Goal: Check status: Check status

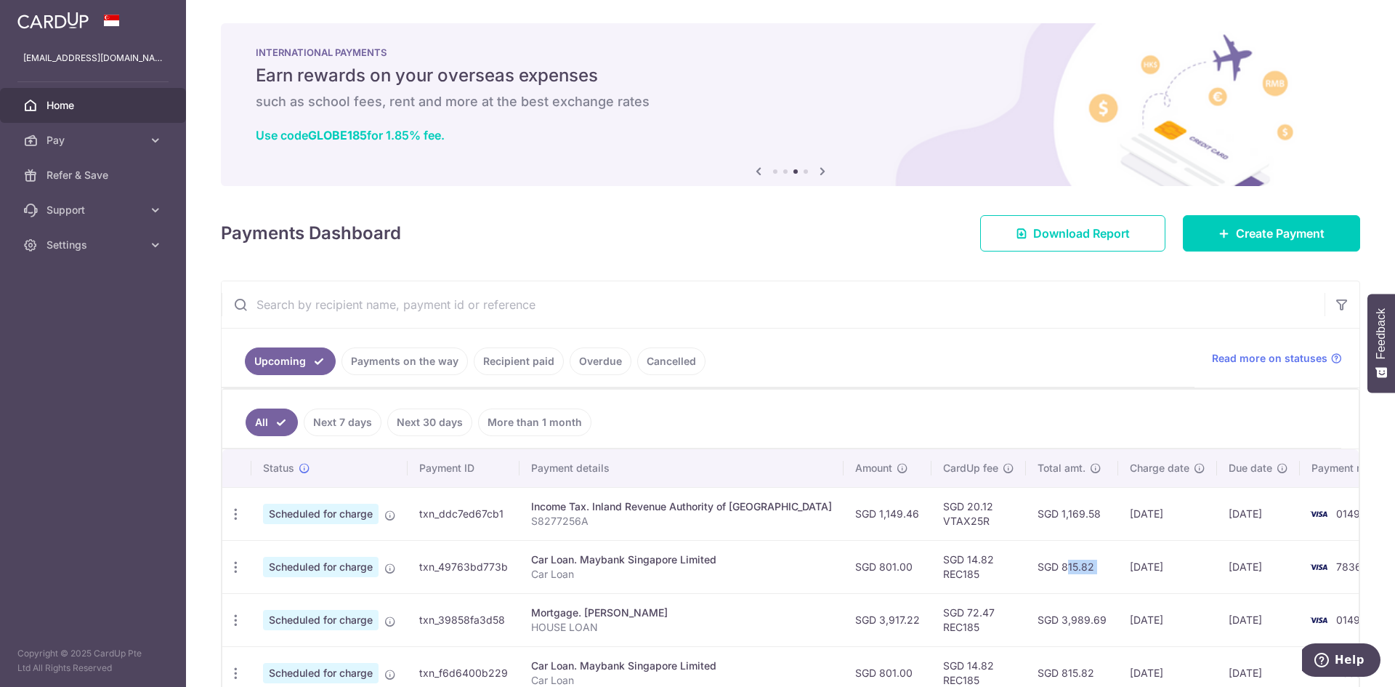
scroll to position [195, 0]
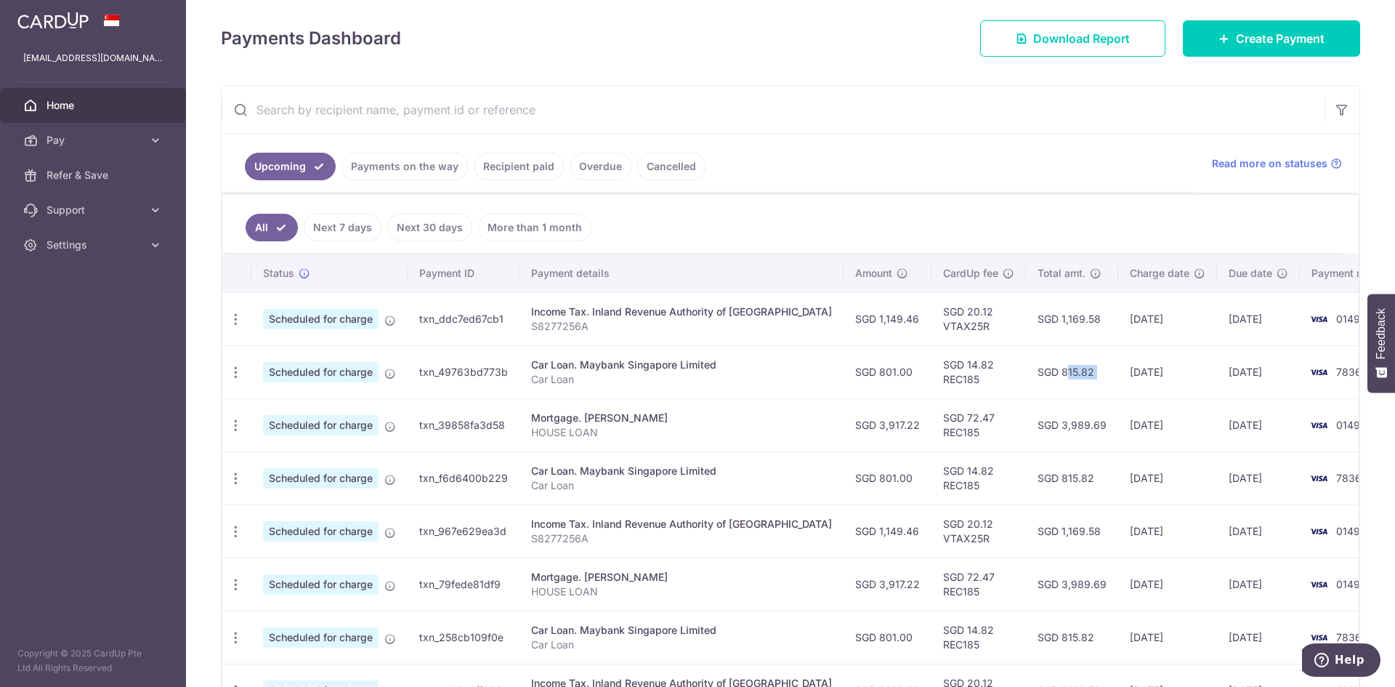
click at [1118, 373] on td "[DATE]" at bounding box center [1167, 371] width 99 height 53
click at [1118, 374] on td "[DATE]" at bounding box center [1167, 371] width 99 height 53
click at [1118, 376] on td "[DATE]" at bounding box center [1167, 371] width 99 height 53
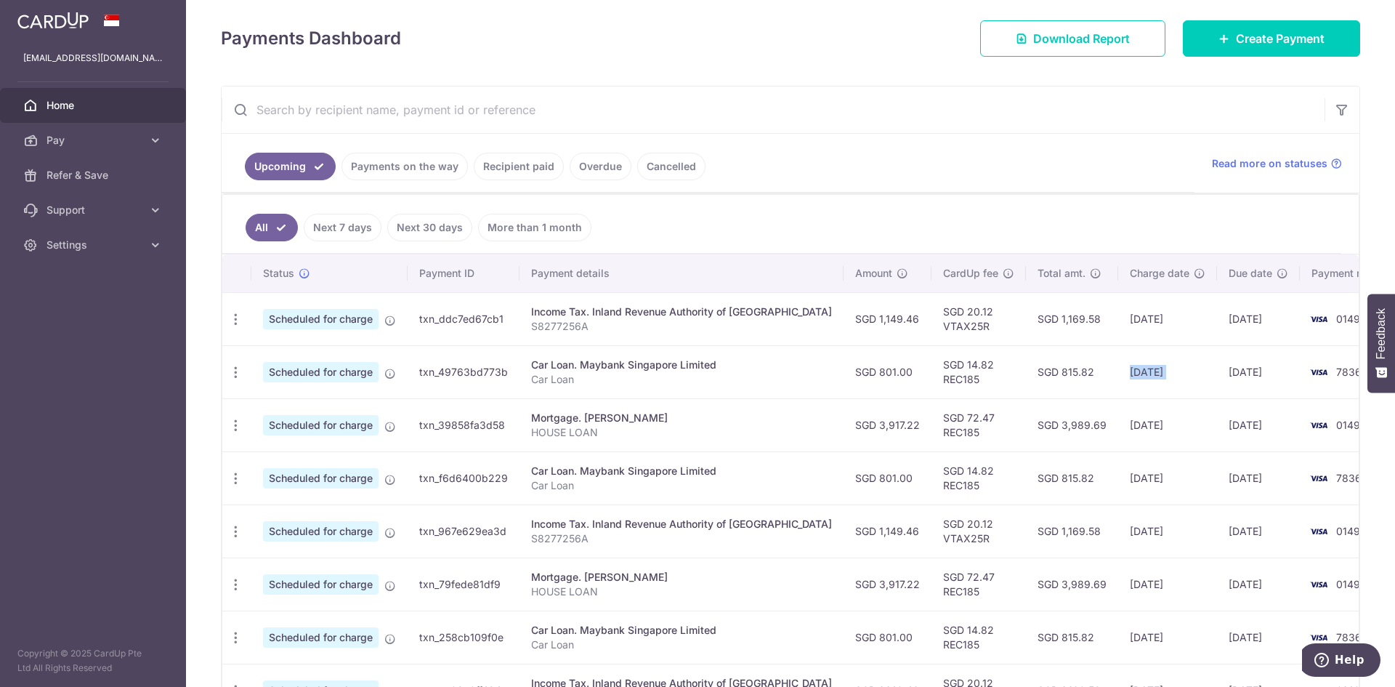
click at [1118, 376] on td "[DATE]" at bounding box center [1167, 371] width 99 height 53
click at [1118, 374] on td "[DATE]" at bounding box center [1167, 371] width 99 height 53
click at [844, 361] on td "SGD 801.00" at bounding box center [888, 371] width 88 height 53
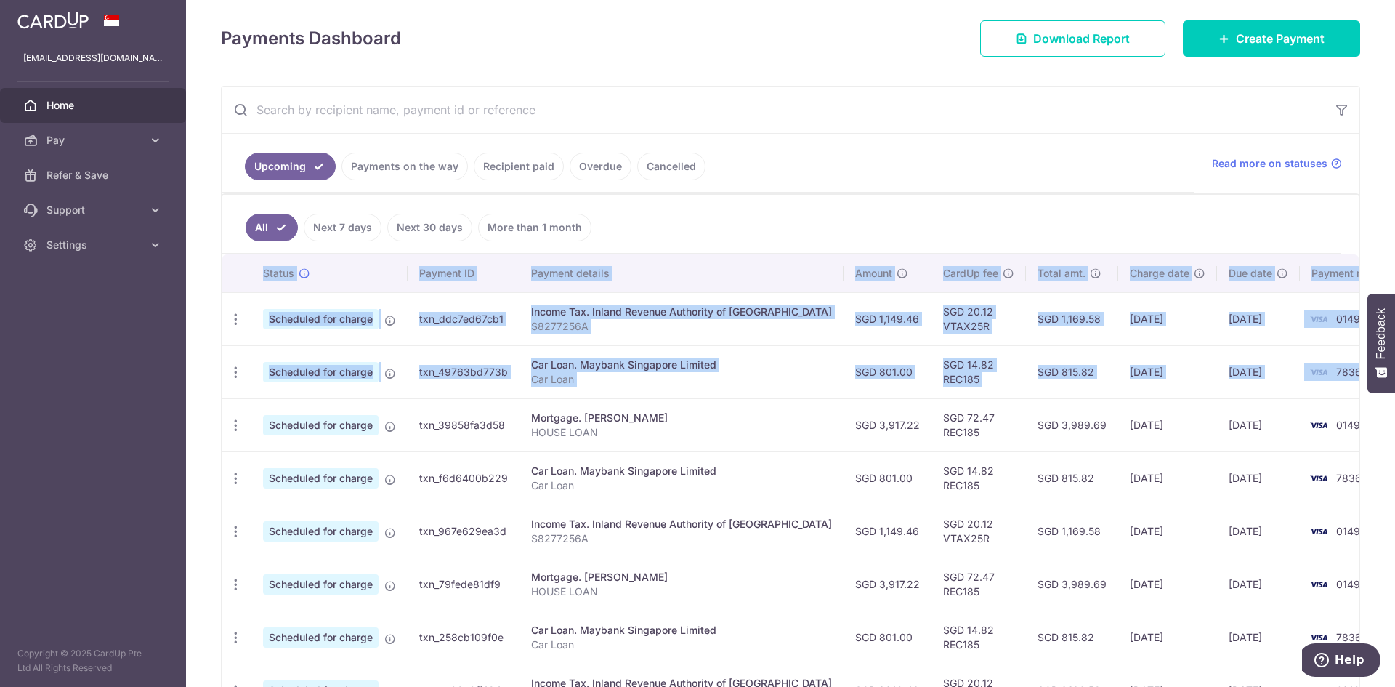
drag, startPoint x: 1319, startPoint y: 371, endPoint x: 244, endPoint y: 289, distance: 1078.0
click at [244, 289] on table "Status Payment ID Payment details Amount CardUp fee Total amt. Charge date Due …" at bounding box center [816, 538] width 1188 height 568
click at [666, 367] on div "Car Loan. Maybank Singapore Limited" at bounding box center [681, 365] width 301 height 15
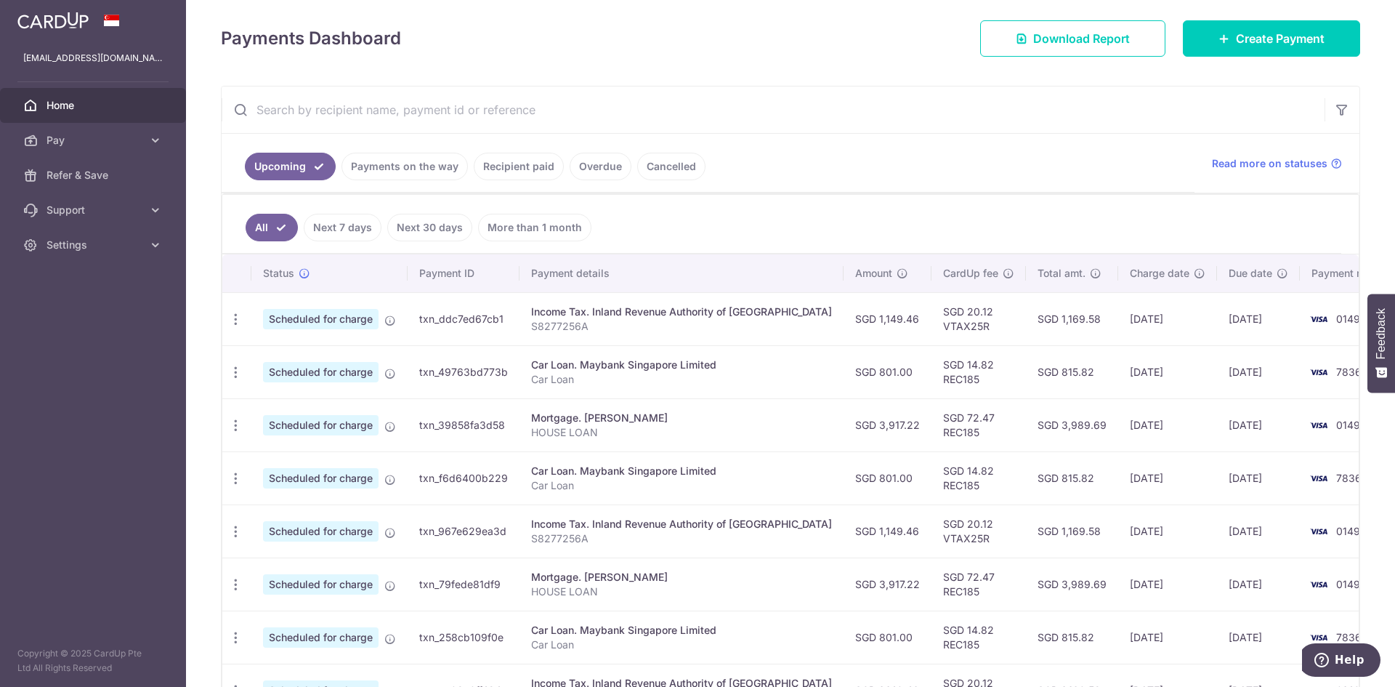
click at [666, 367] on div "Car Loan. Maybank Singapore Limited" at bounding box center [681, 365] width 301 height 15
click at [658, 373] on p "Car Loan" at bounding box center [681, 379] width 301 height 15
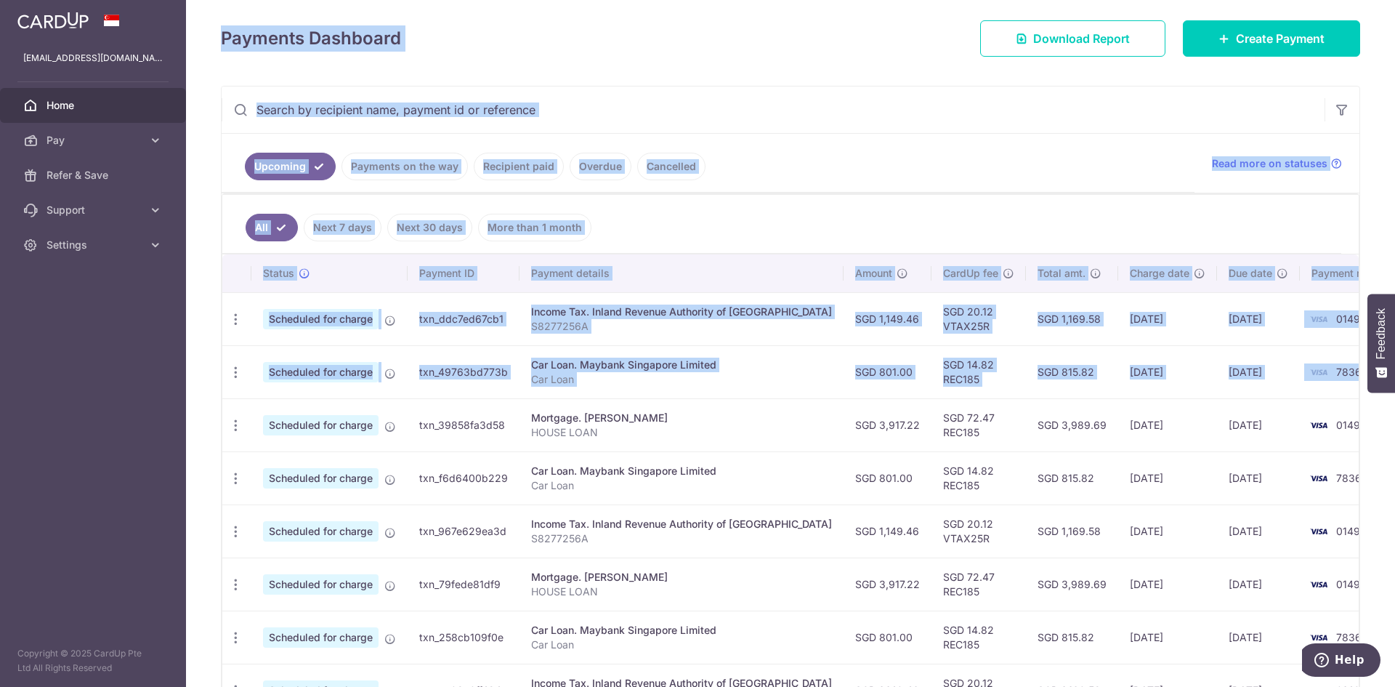
drag, startPoint x: 1321, startPoint y: 379, endPoint x: 217, endPoint y: 36, distance: 1156.7
click at [217, 36] on div "× Pause Schedule Pause all future payments in this series Pause just this one p…" at bounding box center [790, 343] width 1209 height 687
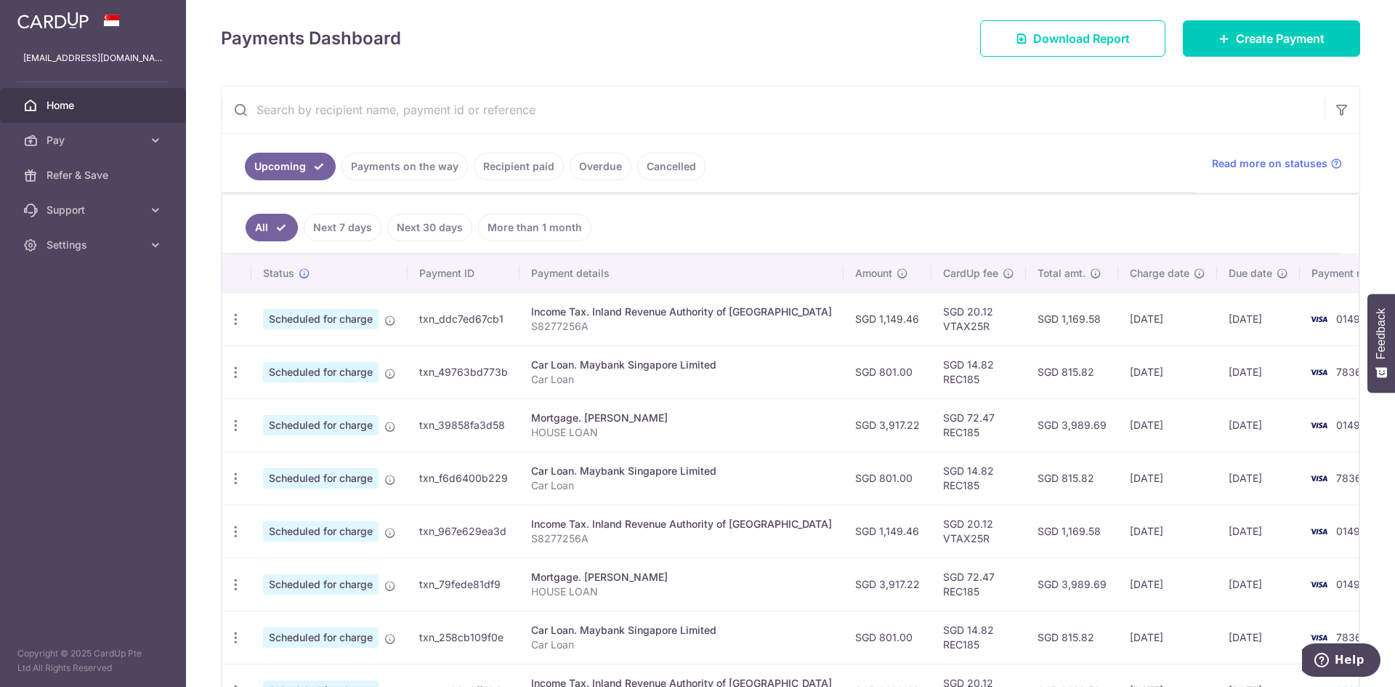
click at [449, 426] on td "txn_39858fa3d58" at bounding box center [464, 424] width 112 height 53
click at [458, 476] on td "txn_f6d6400b229" at bounding box center [464, 477] width 112 height 53
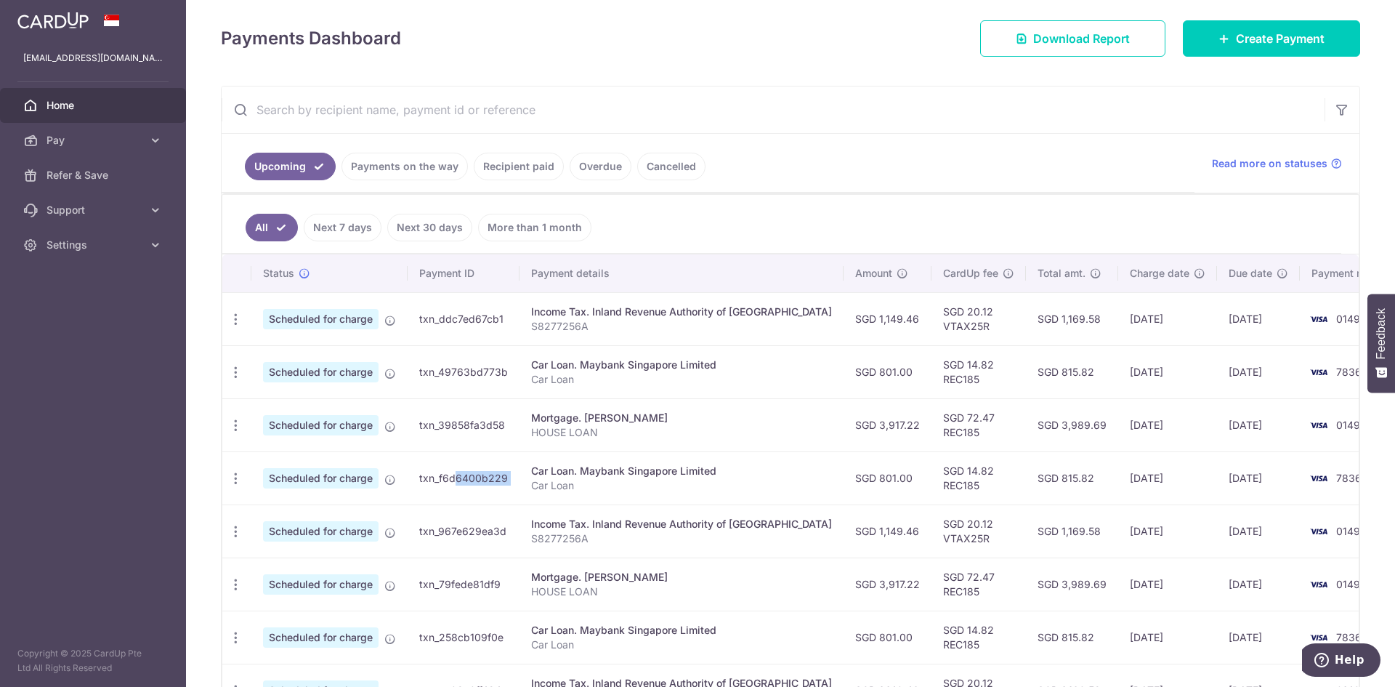
click at [458, 476] on td "txn_f6d6400b229" at bounding box center [464, 477] width 112 height 53
click at [461, 535] on td "txn_967e629ea3d" at bounding box center [464, 530] width 112 height 53
click at [469, 587] on td "txn_79fede81df9" at bounding box center [464, 583] width 112 height 53
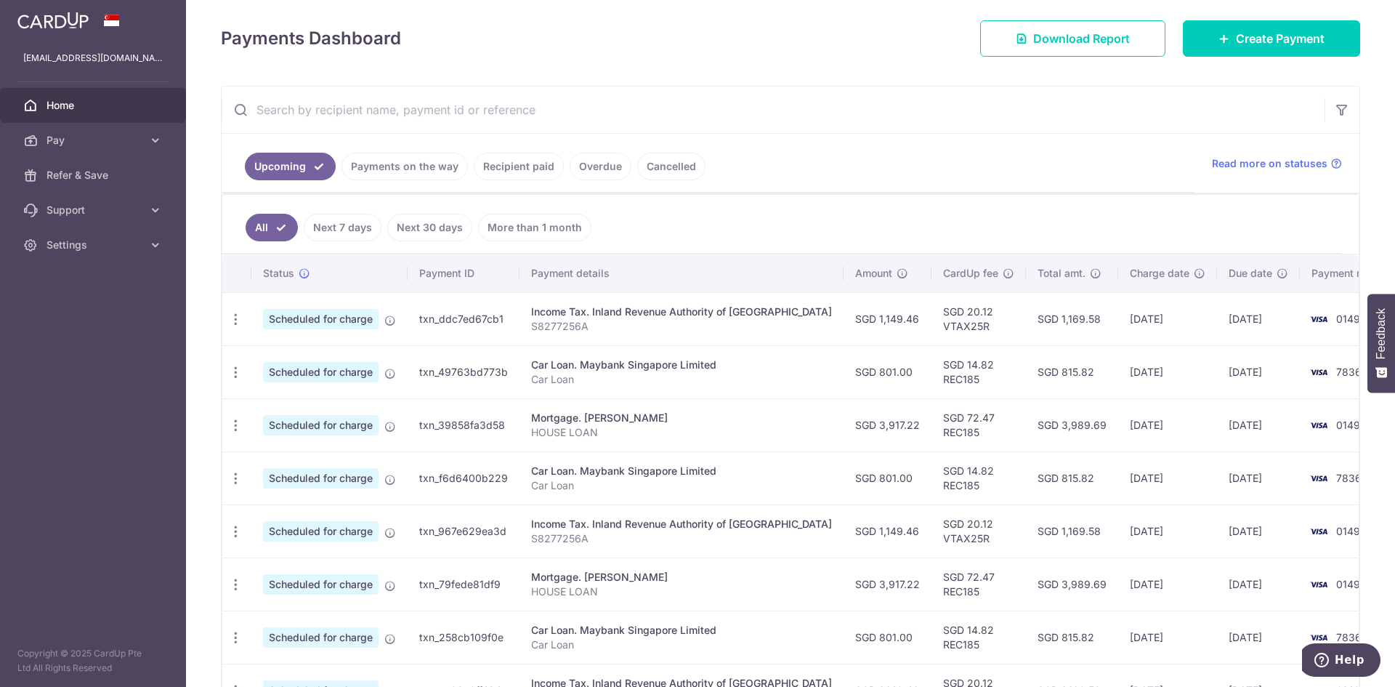
click at [469, 587] on td "txn_79fede81df9" at bounding box center [464, 583] width 112 height 53
click at [474, 634] on td "txn_258cb109f0e" at bounding box center [464, 636] width 112 height 53
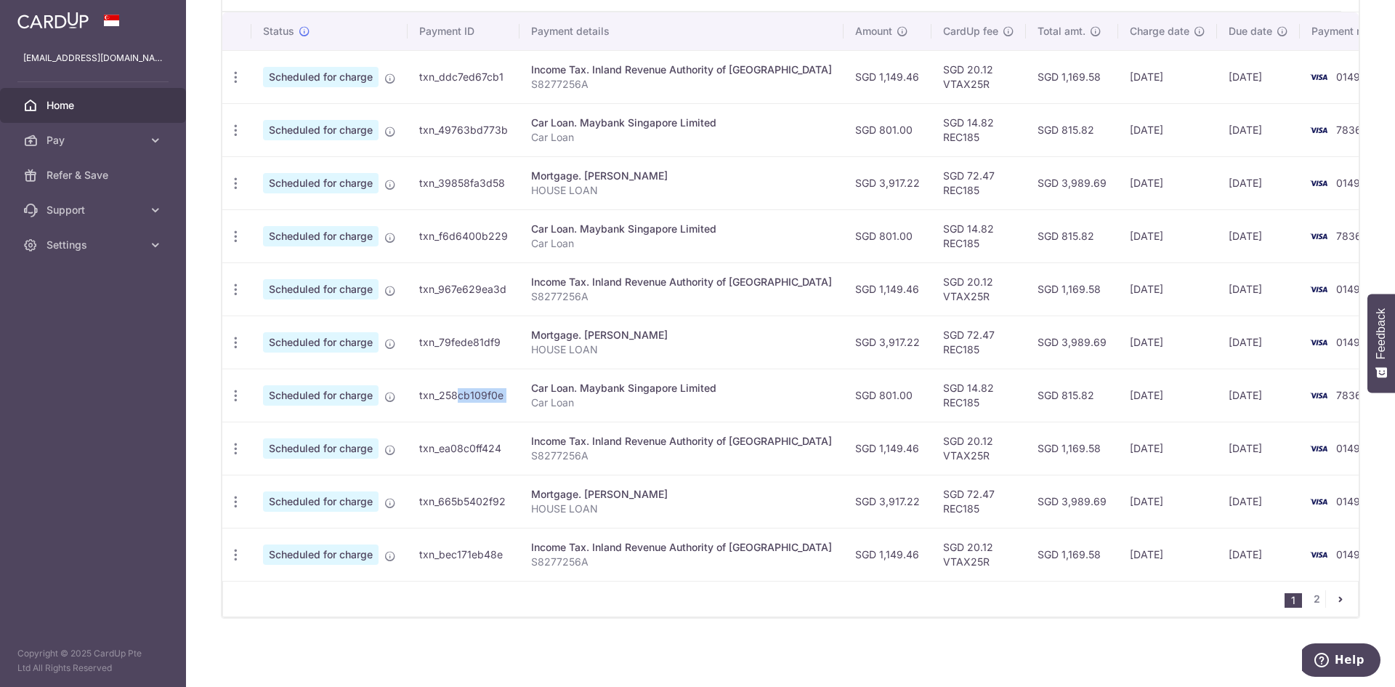
scroll to position [0, 0]
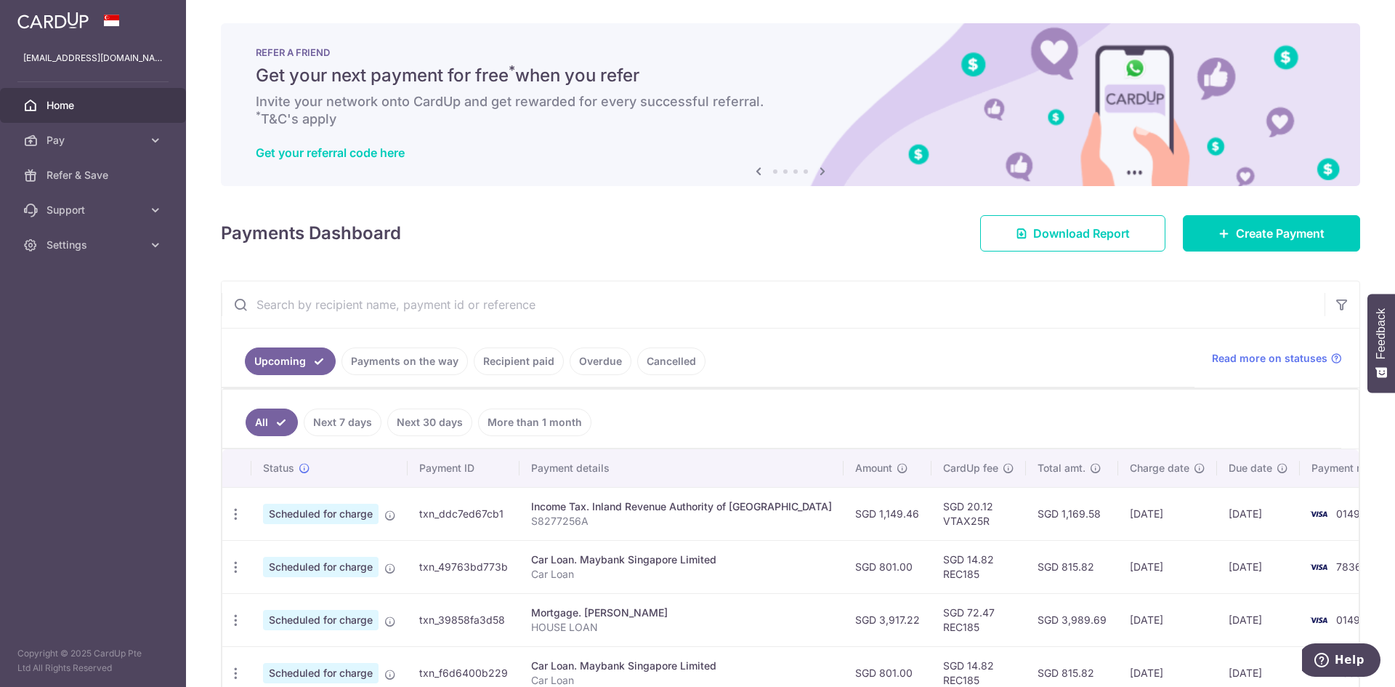
click at [427, 105] on h6 "Invite your network onto CardUp and get rewarded for every successful referral.…" at bounding box center [791, 110] width 1070 height 35
click at [331, 105] on h6 "Invite your network onto CardUp and get rewarded for every successful referral.…" at bounding box center [791, 110] width 1070 height 35
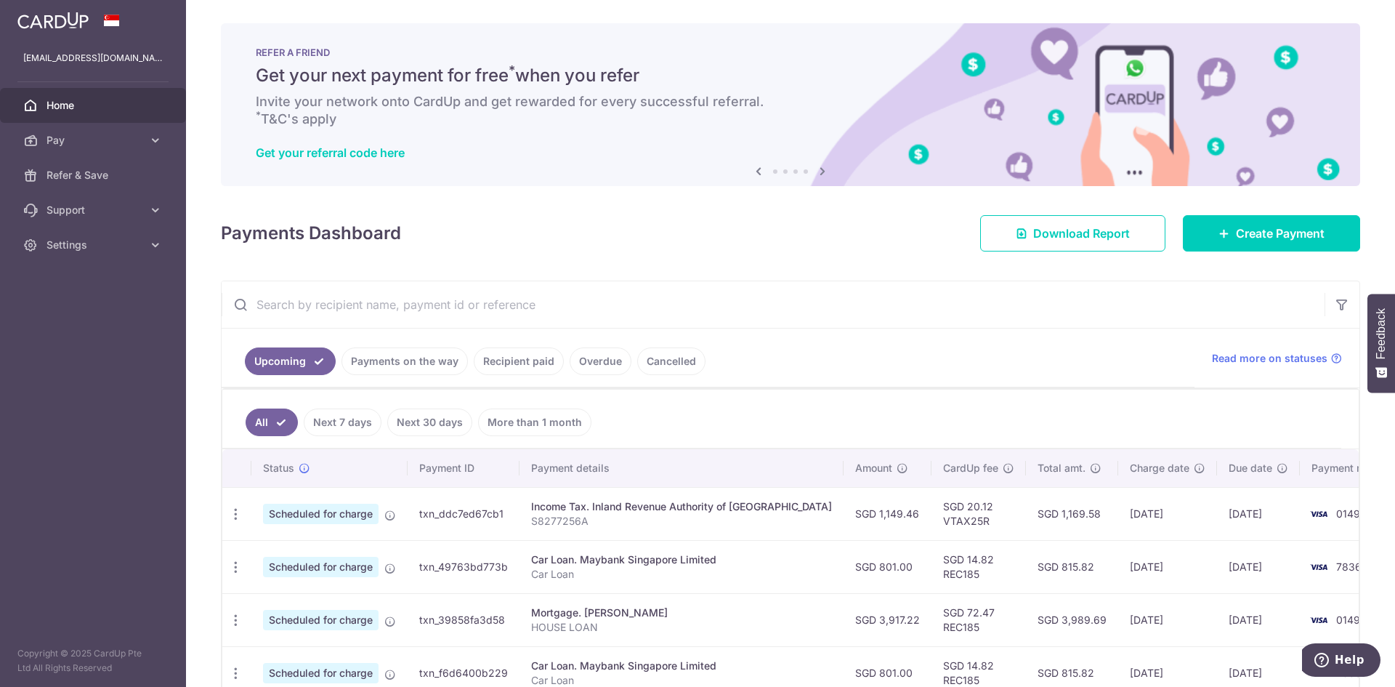
click at [331, 105] on h6 "Invite your network onto CardUp and get rewarded for every successful referral.…" at bounding box center [791, 110] width 1070 height 35
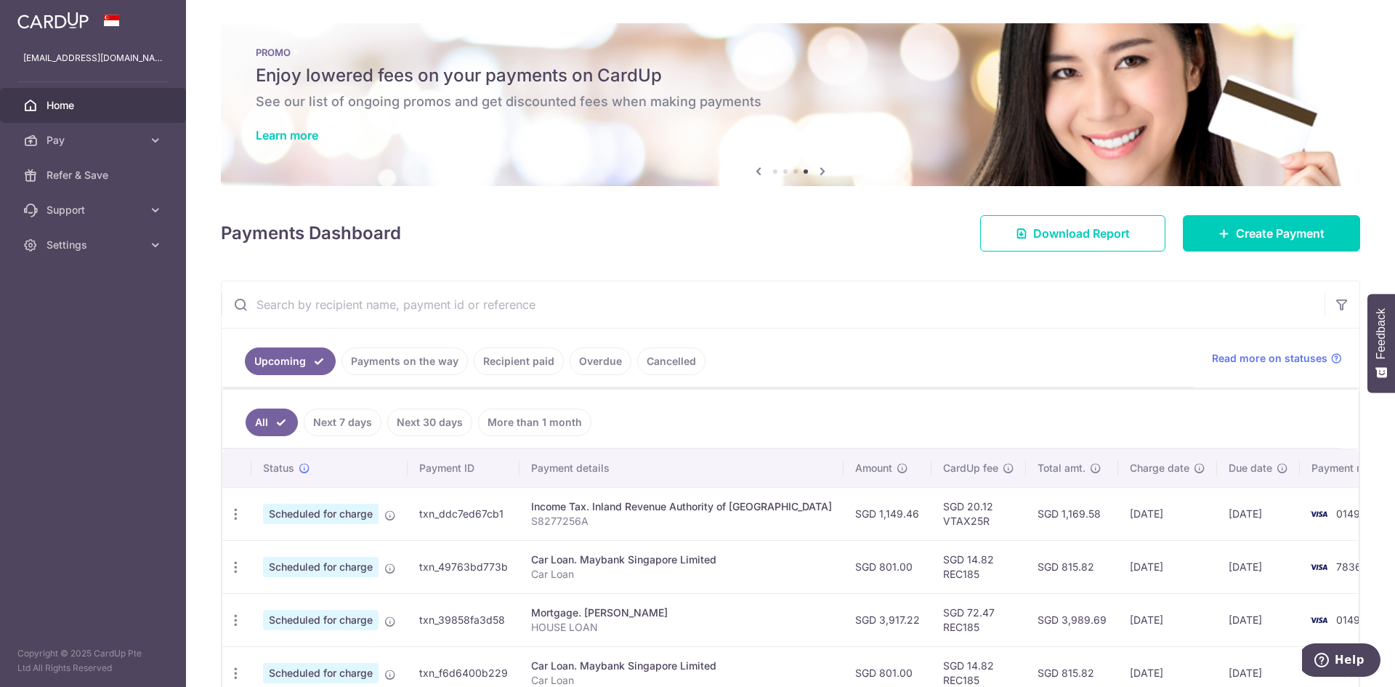
click at [586, 509] on div "Income Tax. Inland Revenue Authority of [GEOGRAPHIC_DATA]" at bounding box center [681, 506] width 301 height 15
click at [570, 528] on p "S8277256A" at bounding box center [681, 521] width 301 height 15
click at [571, 528] on p "S8277256A" at bounding box center [681, 521] width 301 height 15
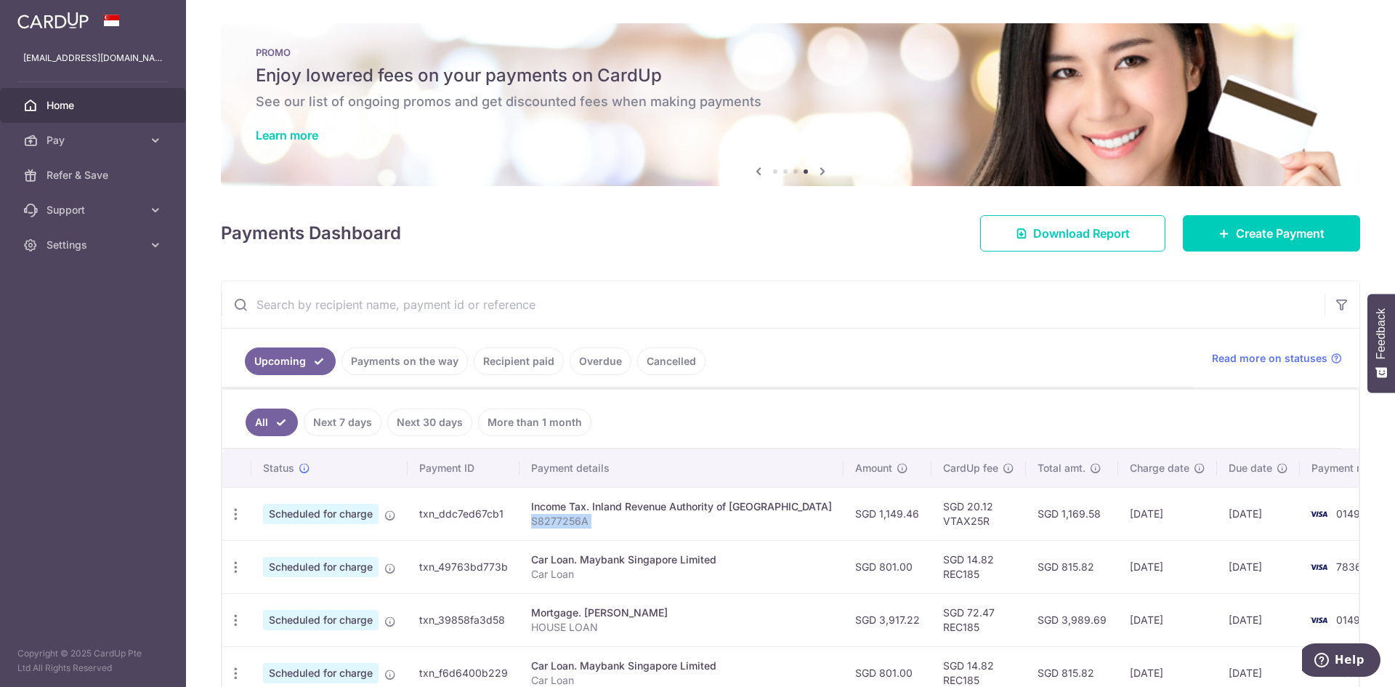
click at [571, 528] on p "S8277256A" at bounding box center [681, 521] width 301 height 15
click at [574, 512] on div "Income Tax. Inland Revenue Authority of [GEOGRAPHIC_DATA]" at bounding box center [681, 506] width 301 height 15
click at [568, 519] on p "S8277256A" at bounding box center [681, 521] width 301 height 15
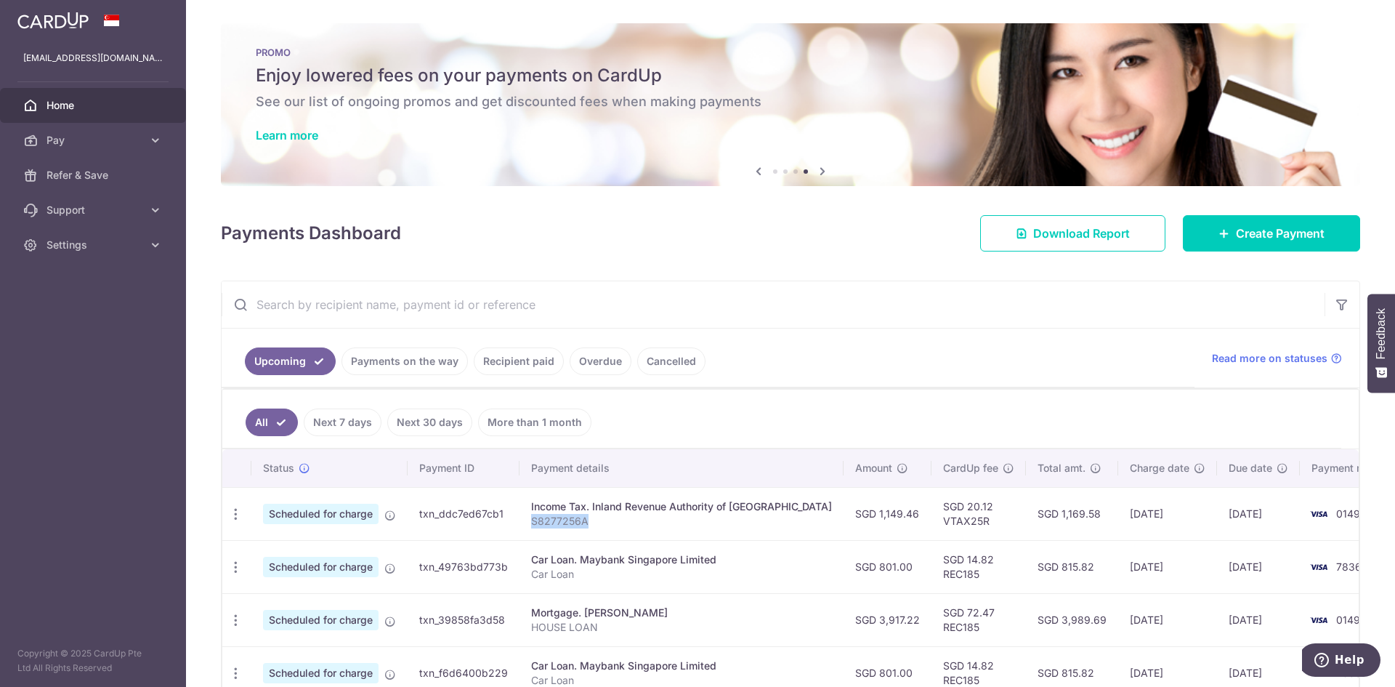
click at [568, 519] on p "S8277256A" at bounding box center [681, 521] width 301 height 15
click at [1118, 516] on td "[DATE]" at bounding box center [1167, 513] width 99 height 53
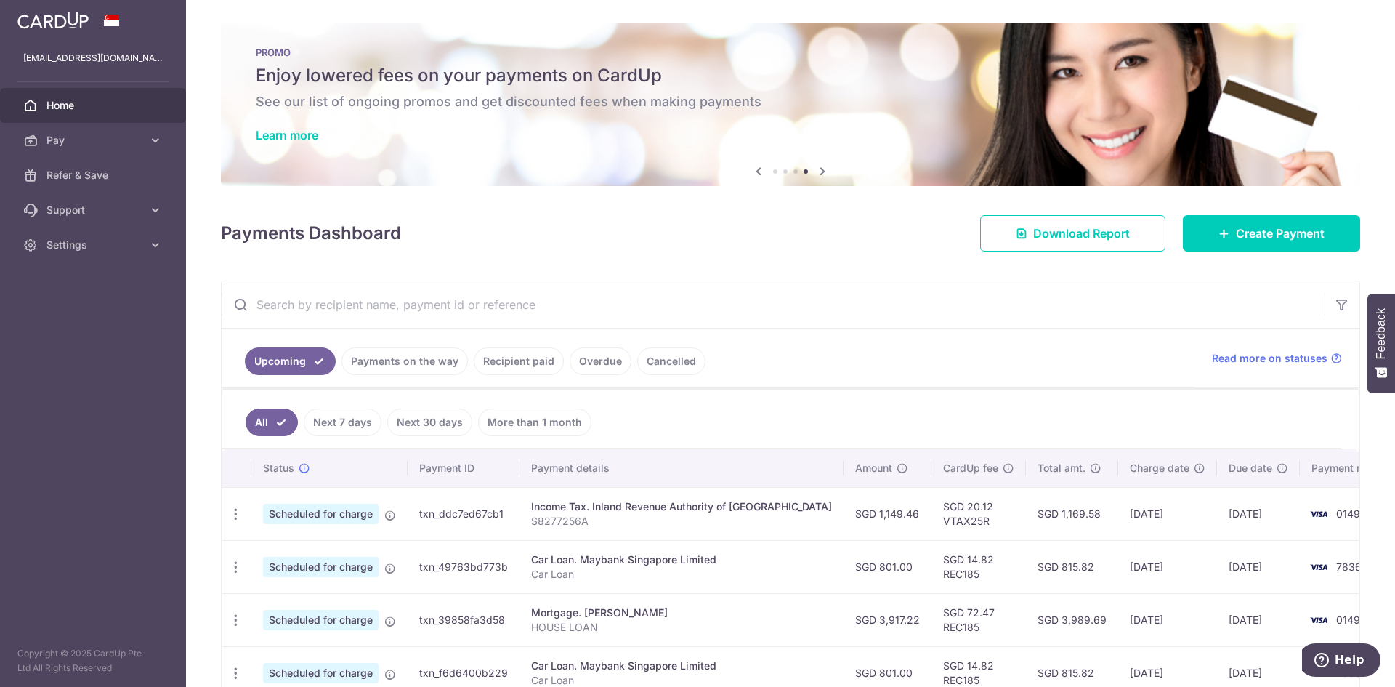
click at [1026, 515] on td "SGD 1,169.58" at bounding box center [1072, 513] width 92 height 53
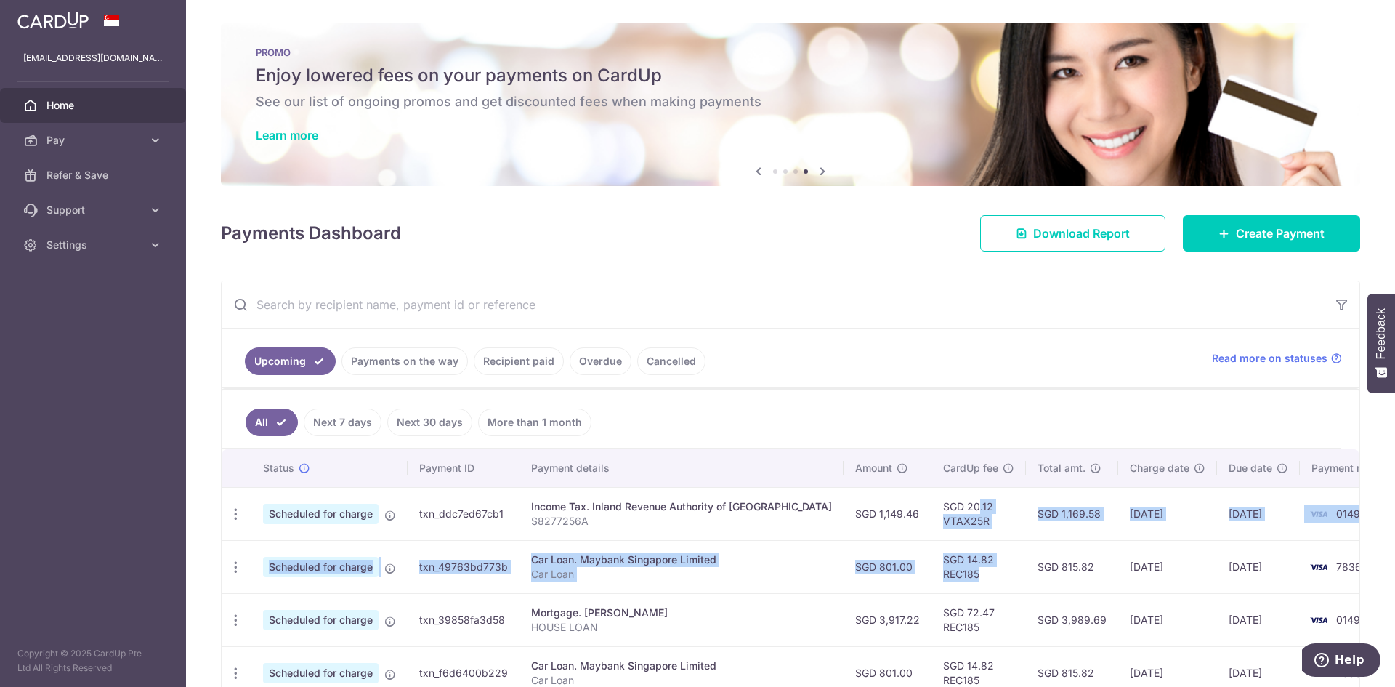
drag, startPoint x: 899, startPoint y: 509, endPoint x: 951, endPoint y: 573, distance: 82.2
click at [937, 573] on td "SGD 14.82 REC185" at bounding box center [979, 566] width 94 height 53
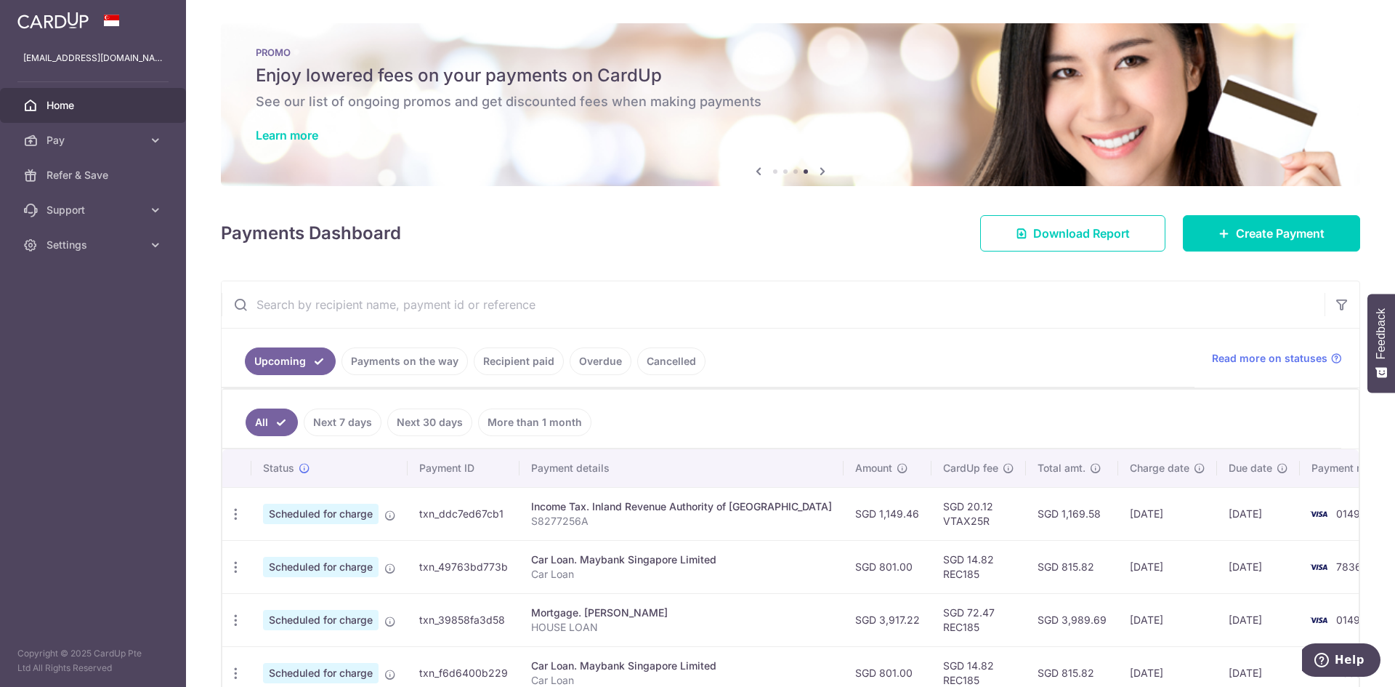
click at [932, 569] on td "SGD 14.82 REC185" at bounding box center [979, 566] width 94 height 53
click at [932, 557] on td "SGD 14.82 REC185" at bounding box center [979, 566] width 94 height 53
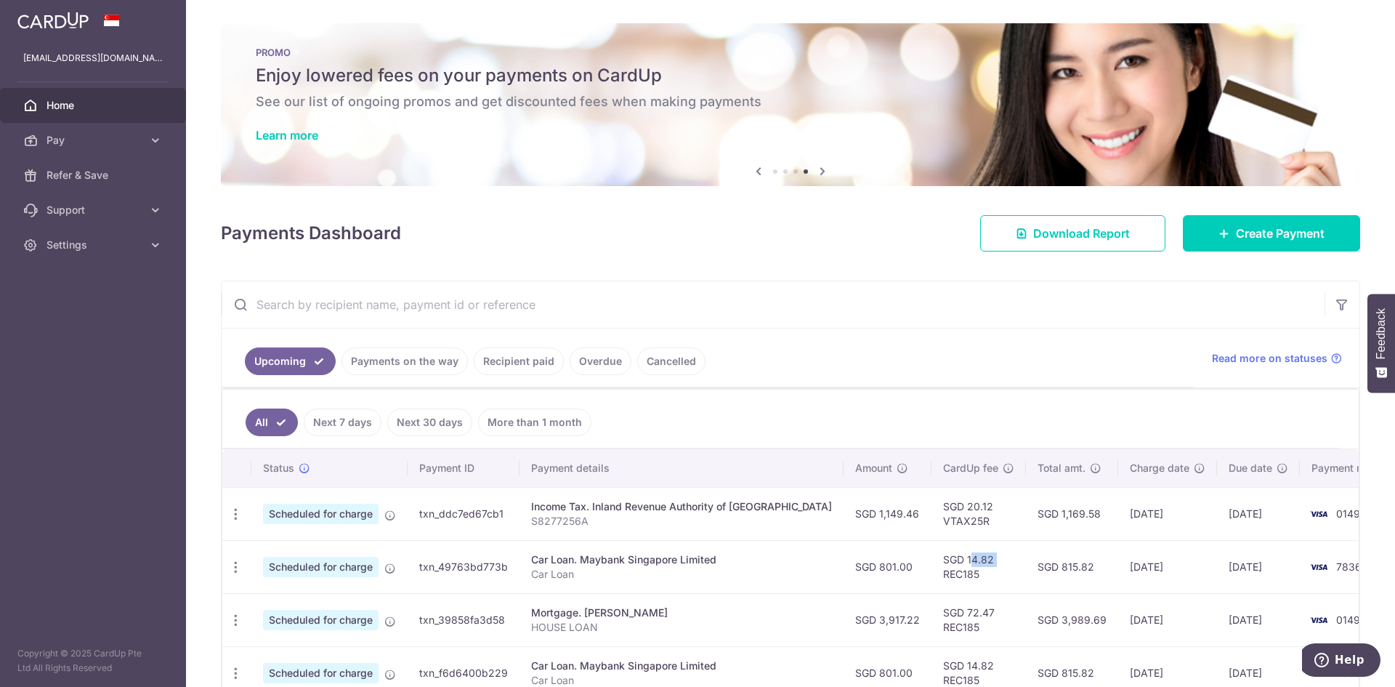
click at [932, 557] on td "SGD 14.82 REC185" at bounding box center [979, 566] width 94 height 53
click at [932, 575] on td "SGD 14.82 REC185" at bounding box center [979, 566] width 94 height 53
click at [852, 571] on td "SGD 801.00" at bounding box center [888, 566] width 88 height 53
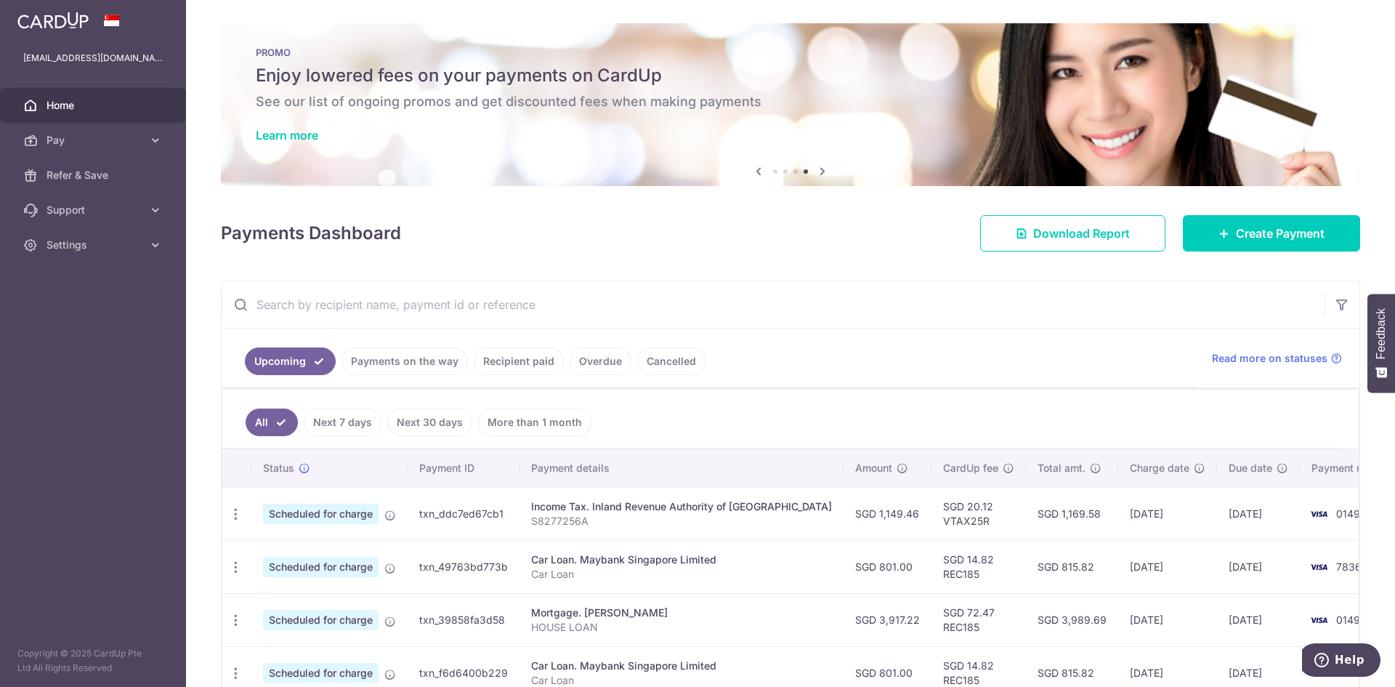
click at [852, 571] on td "SGD 801.00" at bounding box center [888, 566] width 88 height 53
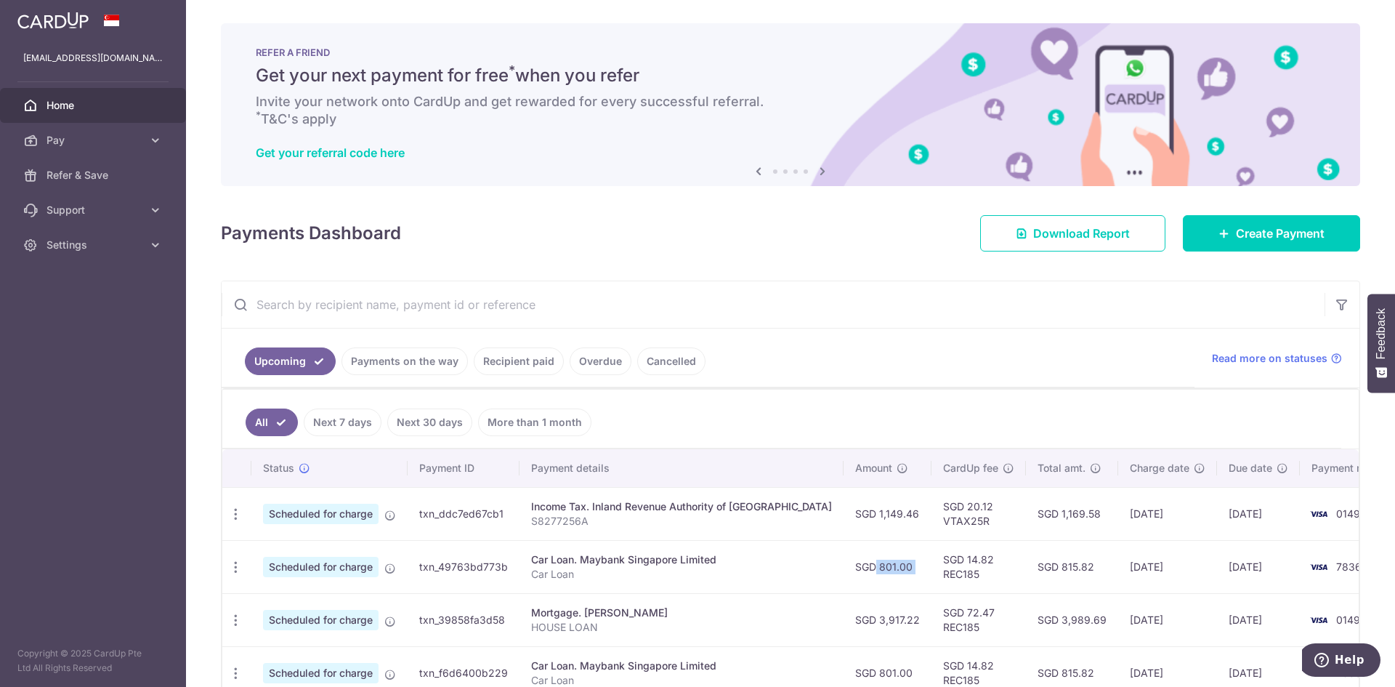
click at [852, 571] on td "SGD 801.00" at bounding box center [888, 566] width 88 height 53
click at [932, 564] on td "SGD 14.82 REC185" at bounding box center [979, 566] width 94 height 53
click at [932, 563] on td "SGD 14.82 REC185" at bounding box center [979, 566] width 94 height 53
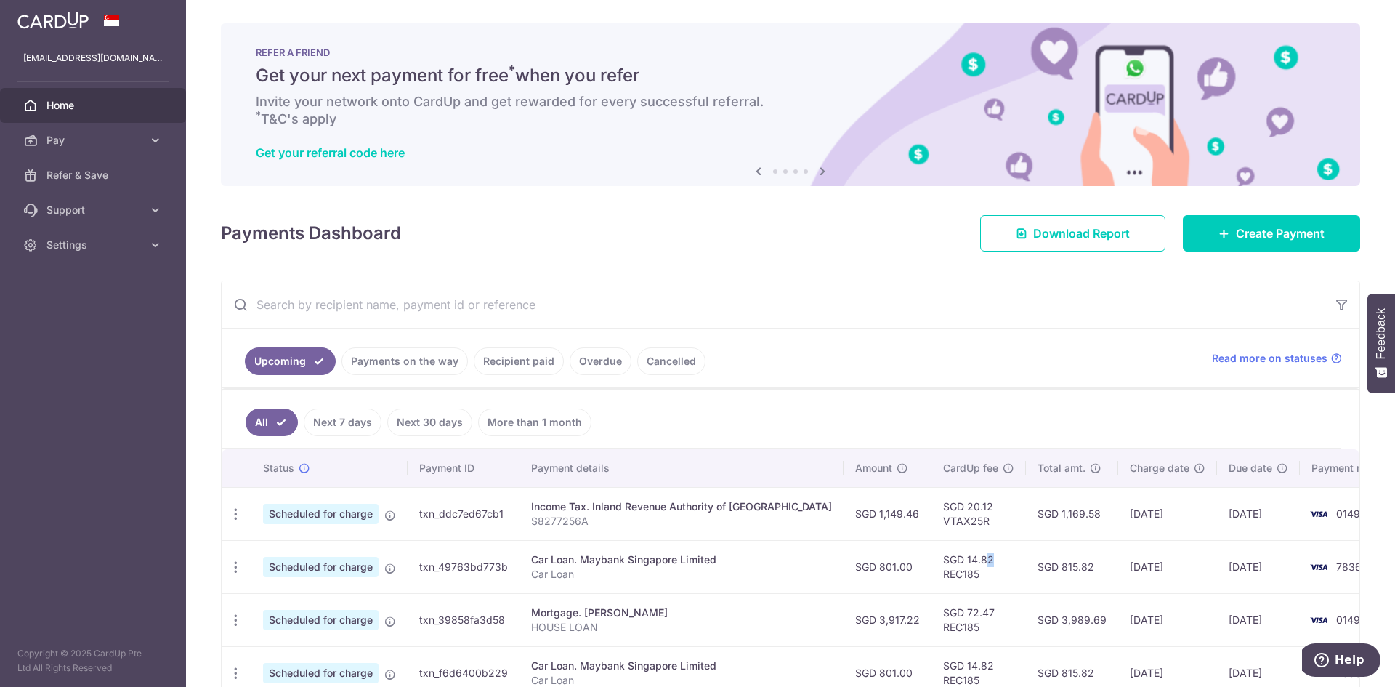
click at [932, 563] on td "SGD 14.82 REC185" at bounding box center [979, 566] width 94 height 53
click at [932, 567] on td "SGD 14.82 REC185" at bounding box center [979, 566] width 94 height 53
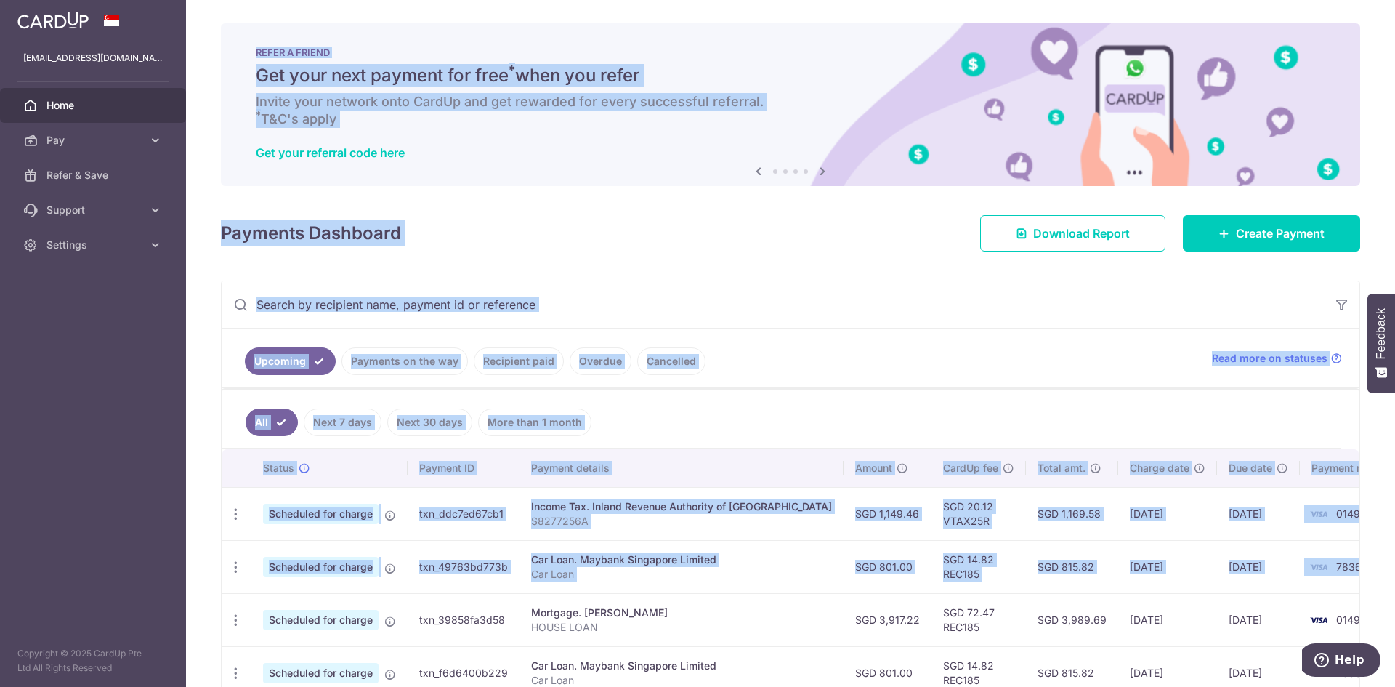
drag, startPoint x: 1319, startPoint y: 572, endPoint x: 243, endPoint y: 44, distance: 1198.4
click at [243, 44] on div "× Pause Schedule Pause all future payments in this series Pause just this one p…" at bounding box center [790, 343] width 1209 height 687
click at [947, 555] on td "SGD 14.82 REC185" at bounding box center [979, 566] width 94 height 53
drag, startPoint x: 1321, startPoint y: 568, endPoint x: 246, endPoint y: 42, distance: 1196.1
click at [246, 42] on div "× Pause Schedule Pause all future payments in this series Pause just this one p…" at bounding box center [790, 343] width 1209 height 687
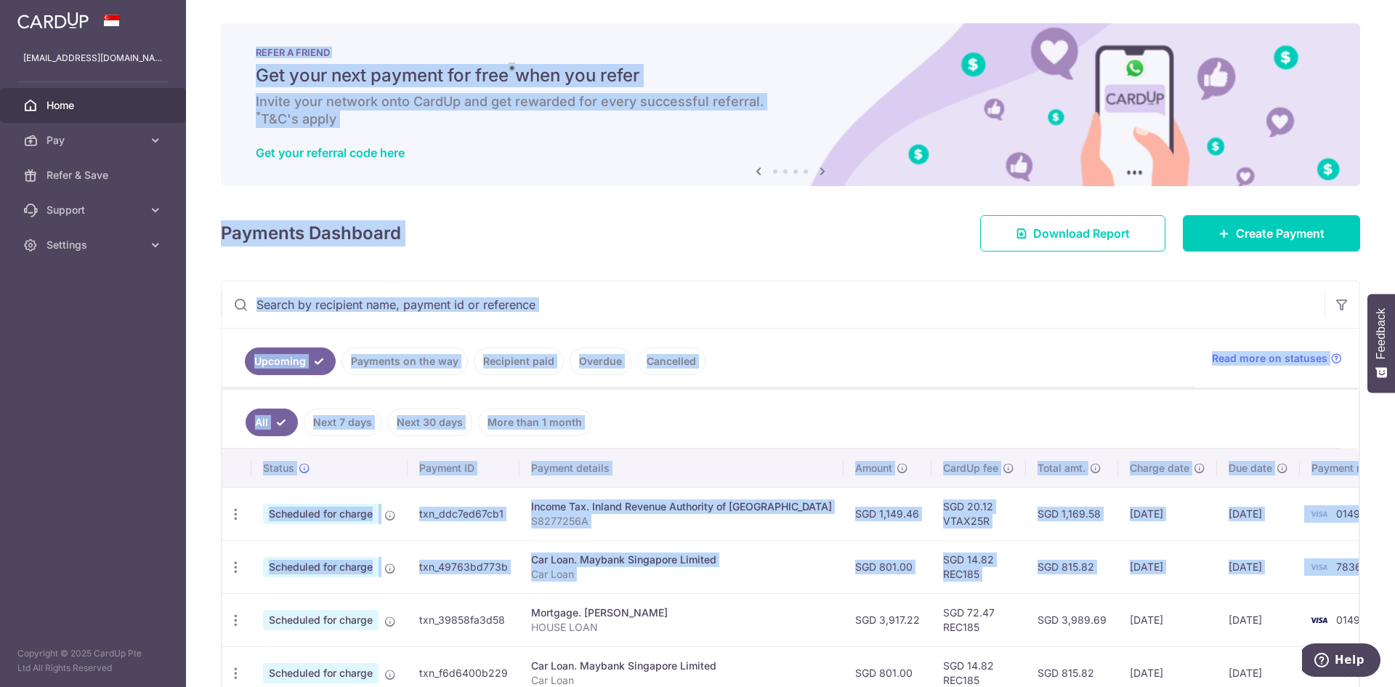
click at [233, 58] on div "REFER A FRIEND Get your next payment for free * when you refer Invite your netw…" at bounding box center [791, 104] width 1140 height 163
click at [212, 58] on div "× Pause Schedule Pause all future payments in this series Pause just this one p…" at bounding box center [790, 343] width 1209 height 687
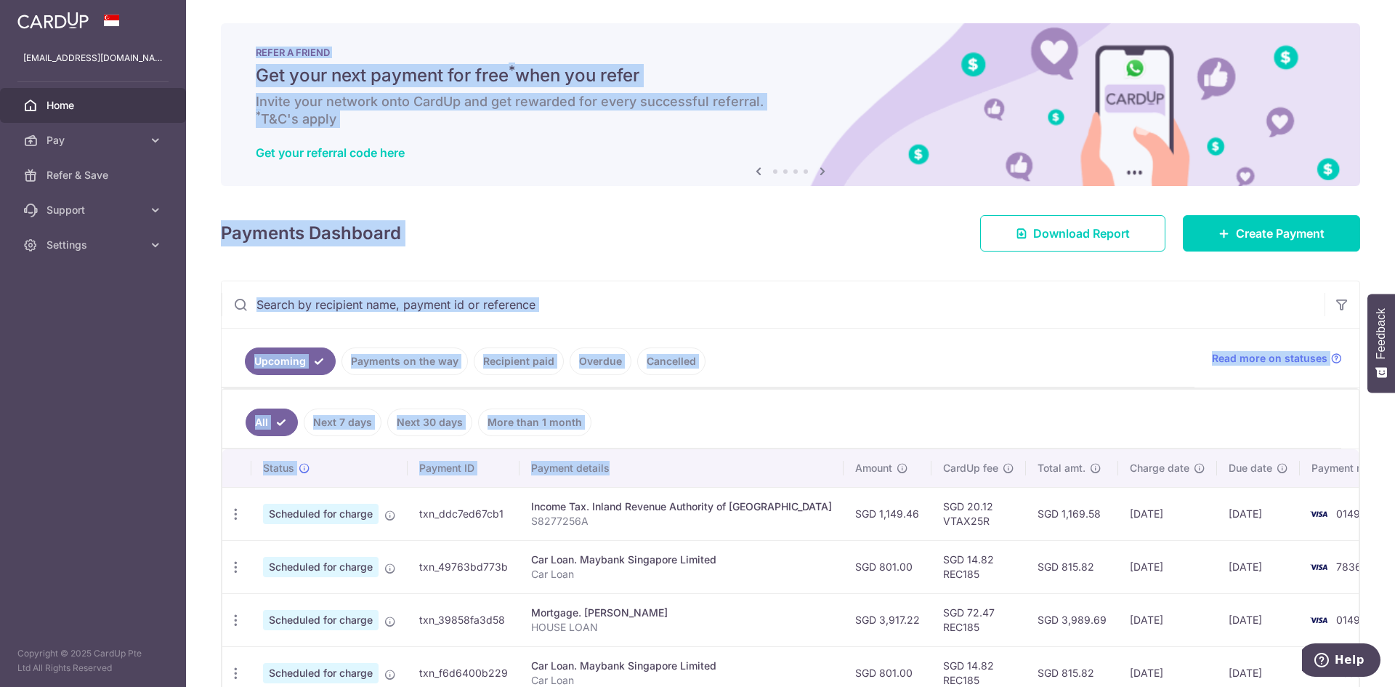
drag, startPoint x: 213, startPoint y: 39, endPoint x: 642, endPoint y: 457, distance: 599.3
click at [642, 457] on div "× Pause Schedule Pause all future payments in this series Pause just this one p…" at bounding box center [790, 343] width 1209 height 687
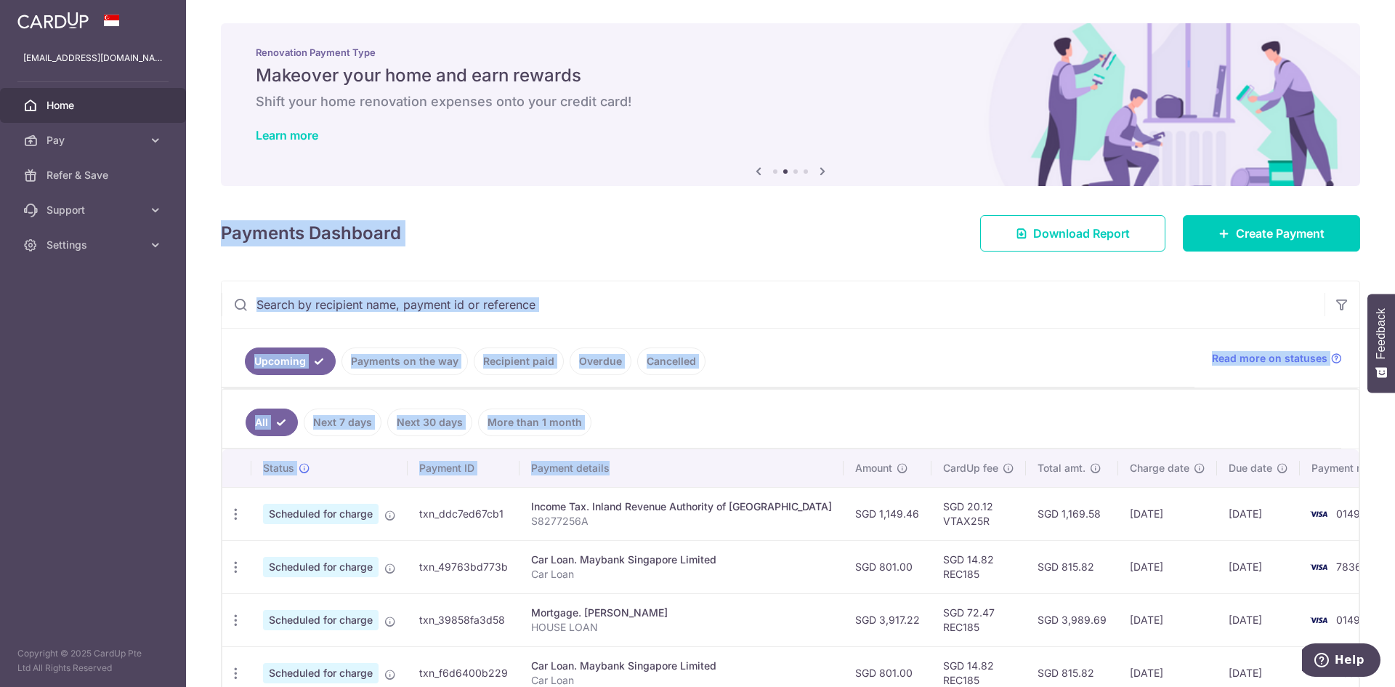
drag, startPoint x: 557, startPoint y: 193, endPoint x: 433, endPoint y: 124, distance: 141.9
click at [557, 193] on div "× Pause Schedule Pause all future payments in this series Pause just this one p…" at bounding box center [790, 343] width 1209 height 687
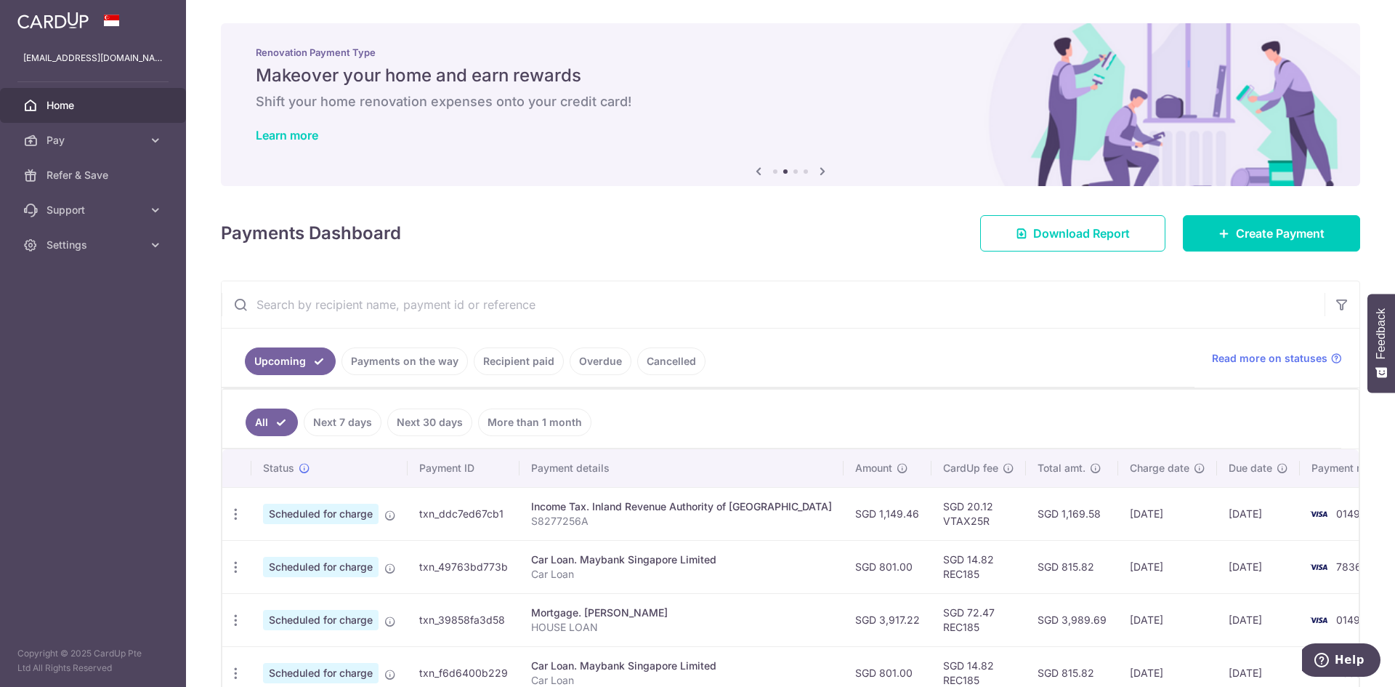
click at [100, 568] on aside "[EMAIL_ADDRESS][DOMAIN_NAME] Home Pay Payments Recipients Cards Refer & Save Su…" at bounding box center [93, 343] width 186 height 687
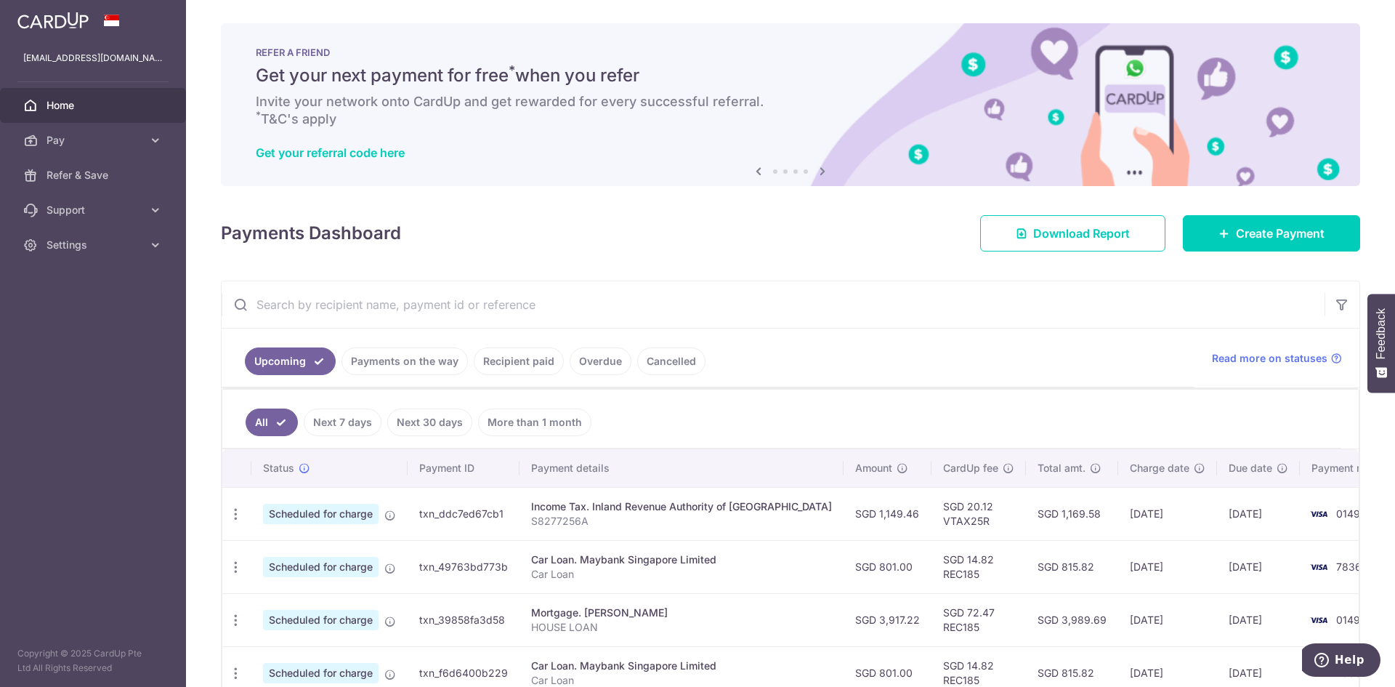
click at [350, 101] on h6 "Invite your network onto CardUp and get rewarded for every successful referral.…" at bounding box center [791, 110] width 1070 height 35
